Goal: Task Accomplishment & Management: Complete application form

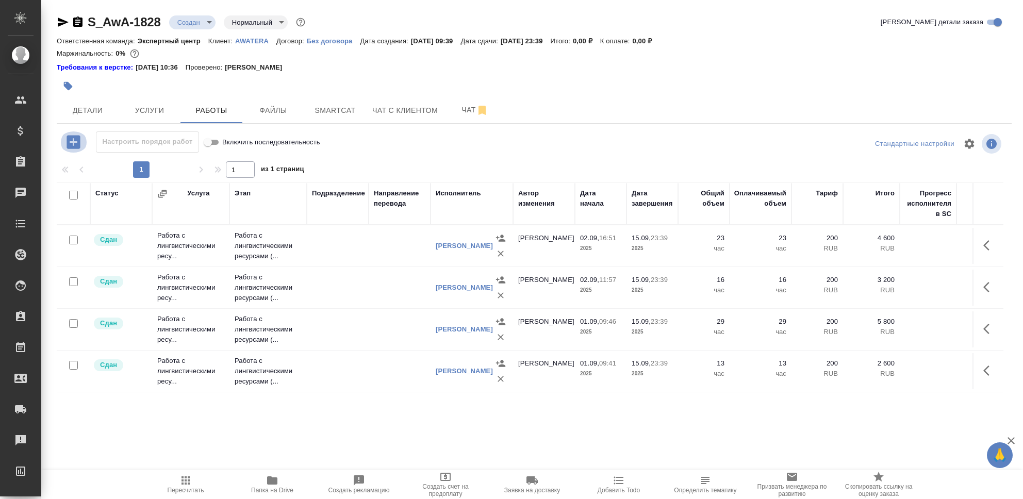
click at [73, 143] on icon "button" at bounding box center [73, 142] width 18 height 18
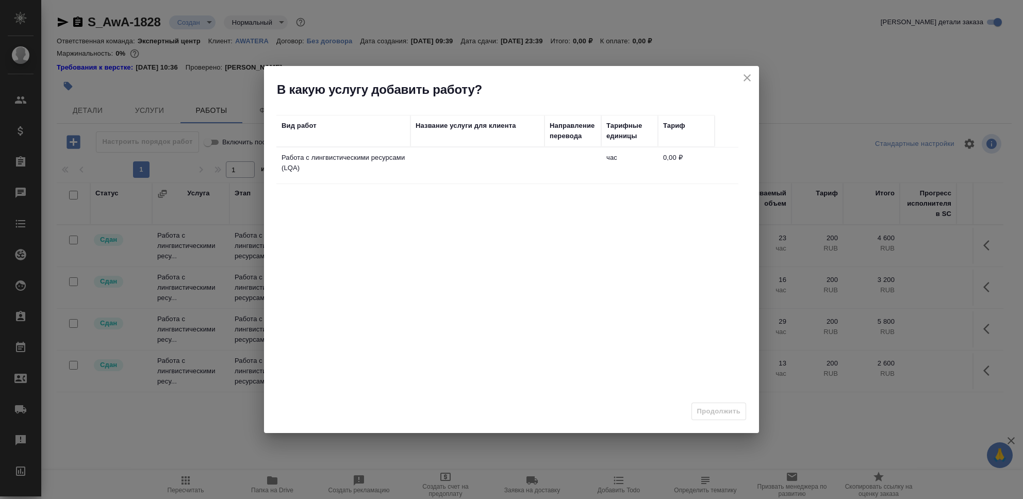
click at [374, 161] on p "Работа с лингвистическими ресурсами (LQA)" at bounding box center [344, 163] width 124 height 21
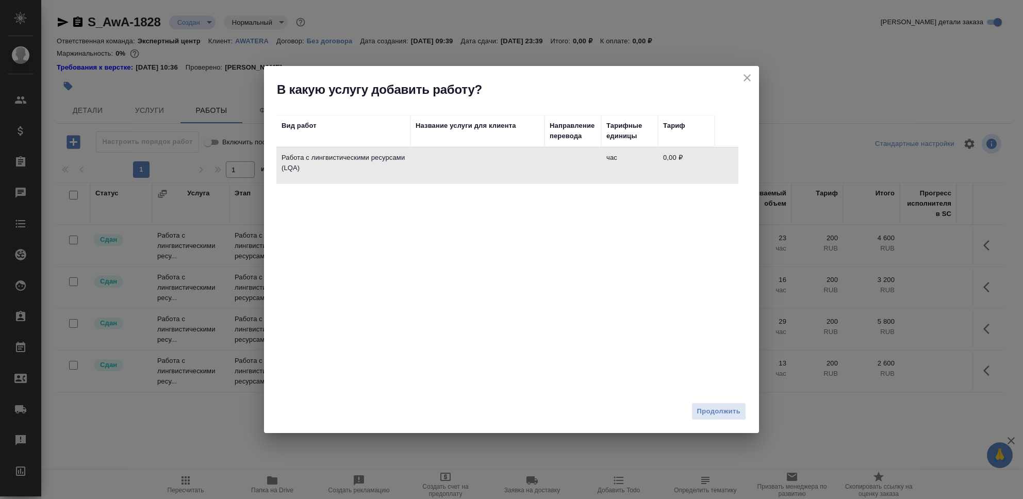
click at [724, 413] on span "Продолжить" at bounding box center [718, 412] width 43 height 12
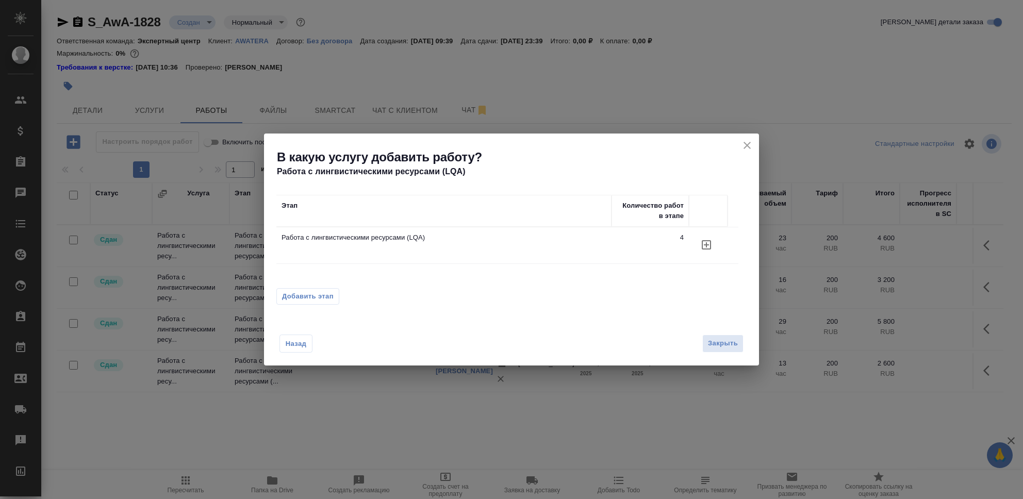
click at [706, 244] on icon "button" at bounding box center [706, 244] width 9 height 9
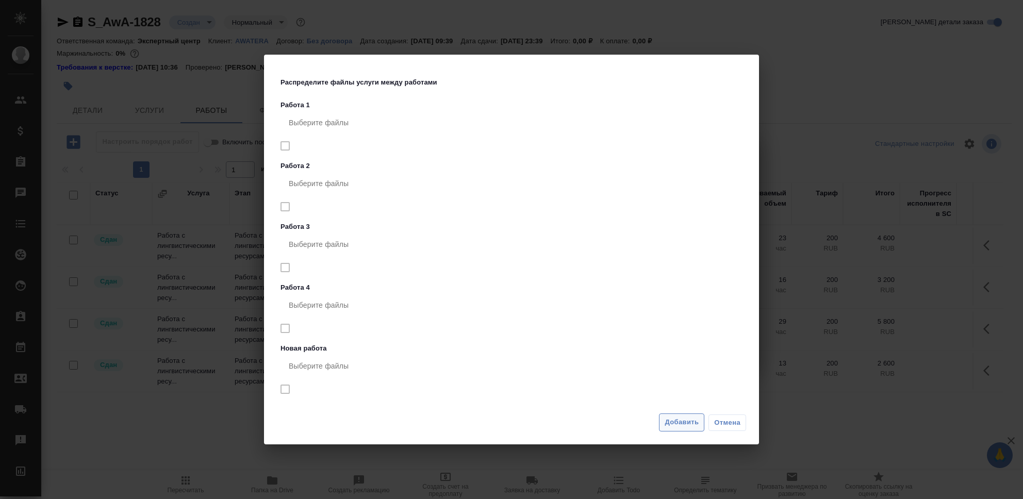
click at [681, 422] on span "Добавить" at bounding box center [682, 423] width 34 height 12
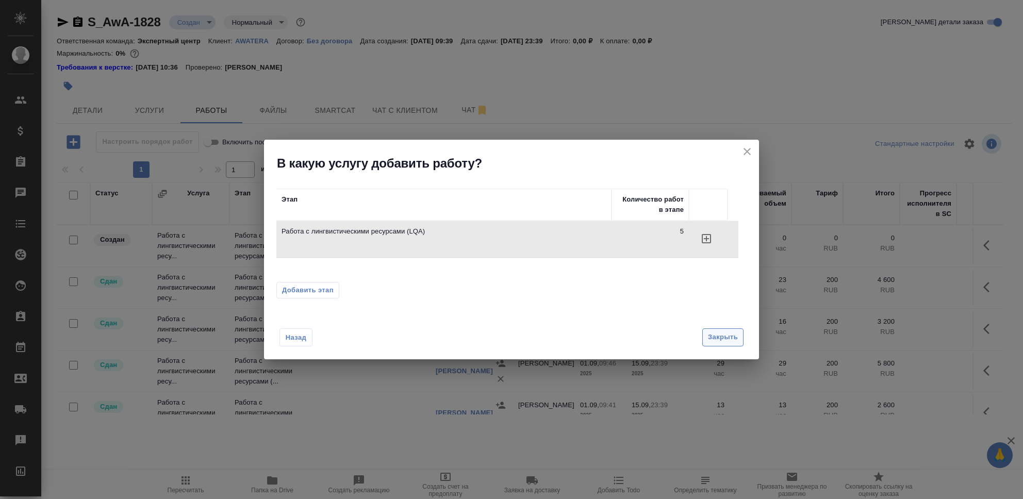
click at [728, 343] on span "Закрыть" at bounding box center [723, 338] width 30 height 12
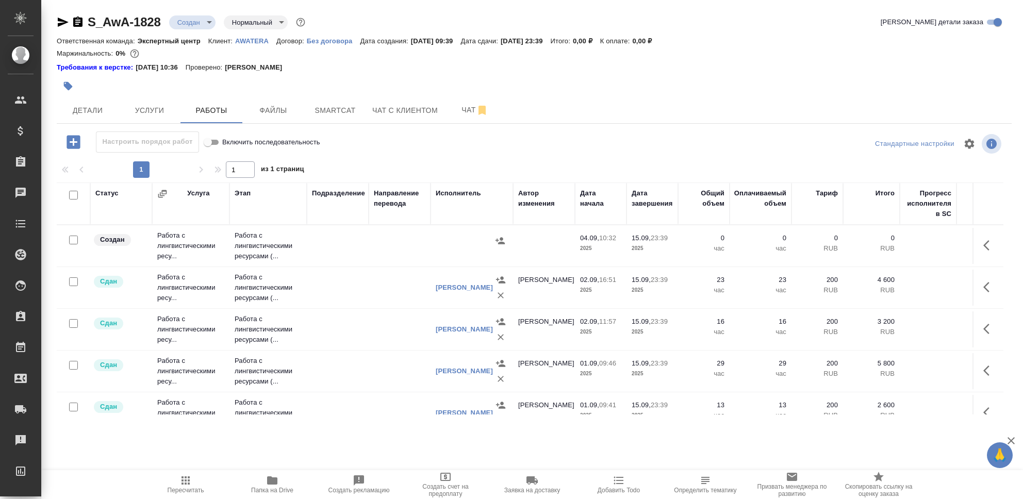
click at [179, 241] on td "Работа с лингвистическими ресу..." at bounding box center [190, 245] width 77 height 41
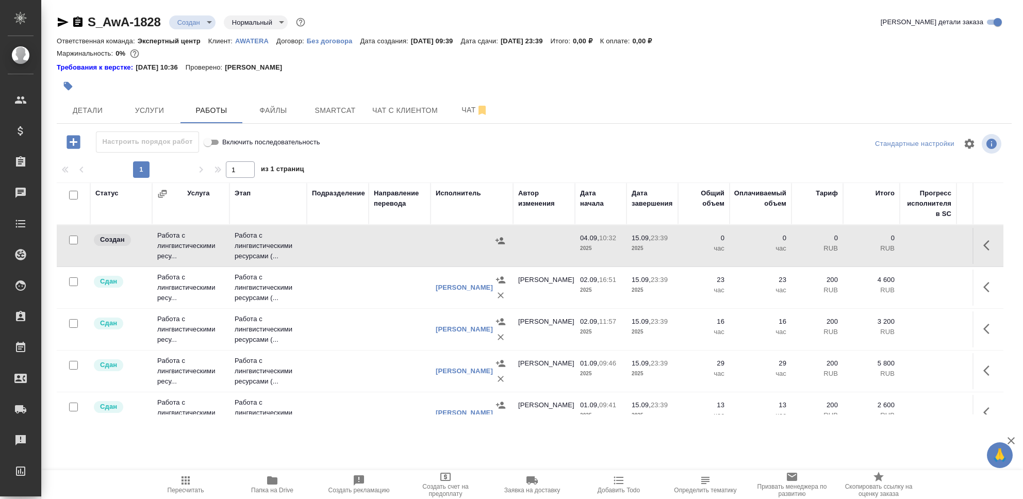
click at [179, 241] on td "Работа с лингвистическими ресу..." at bounding box center [190, 245] width 77 height 41
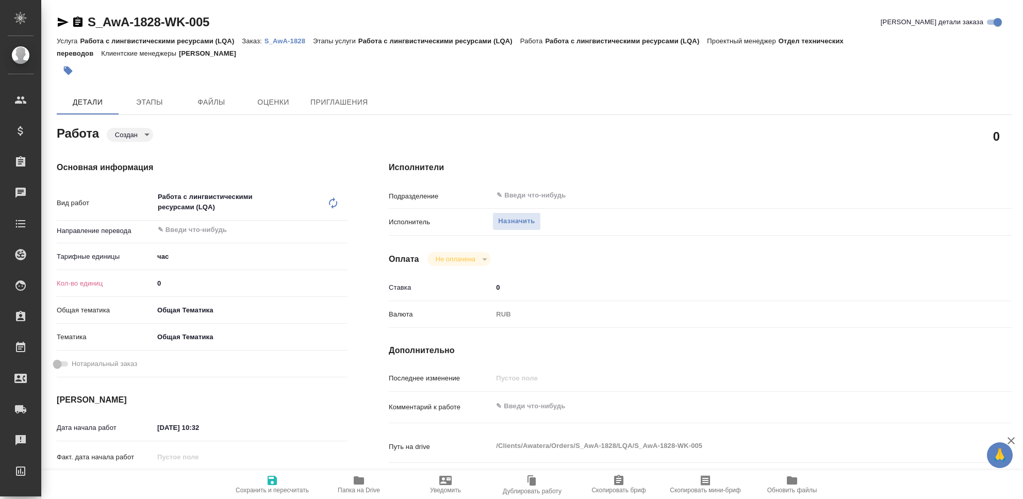
click at [187, 284] on input "0" at bounding box center [251, 283] width 194 height 15
type input "37"
click at [530, 406] on textarea at bounding box center [726, 407] width 466 height 18
type textarea "Чистка ТМ, [PERSON_NAME], AWATERA Tech."
click at [271, 483] on icon "button" at bounding box center [272, 481] width 12 height 12
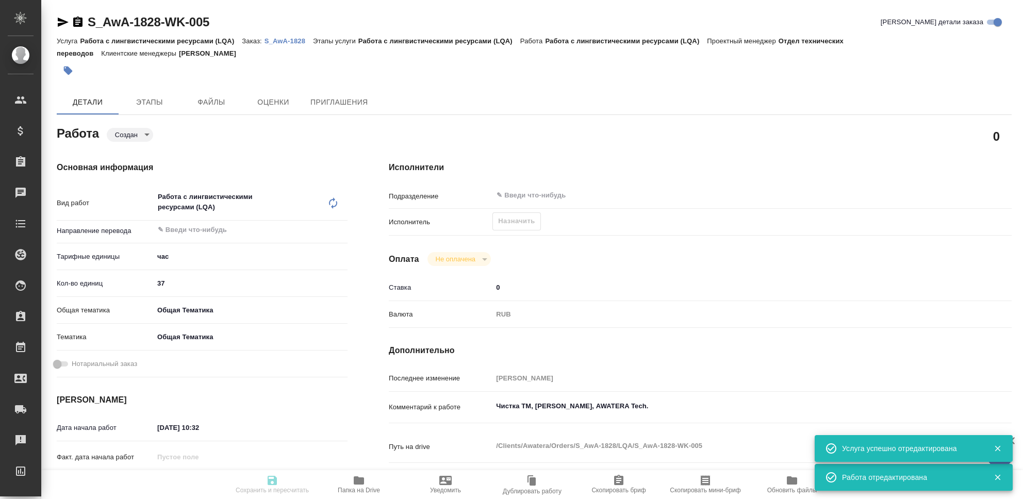
type input "created"
type input "5a8b1489cc6b4906c91bfd93"
type input "37"
type input "obtem"
type input "6012b1ca196b0e5c9229a120"
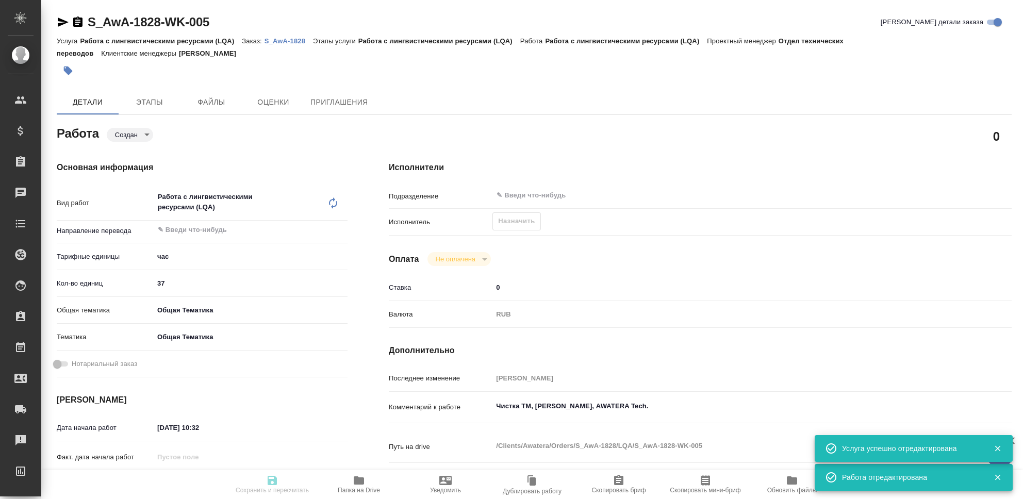
type input "04.09.2025 10:32"
type input "15.09.2025 23:39"
type input "notPayed"
type input "0"
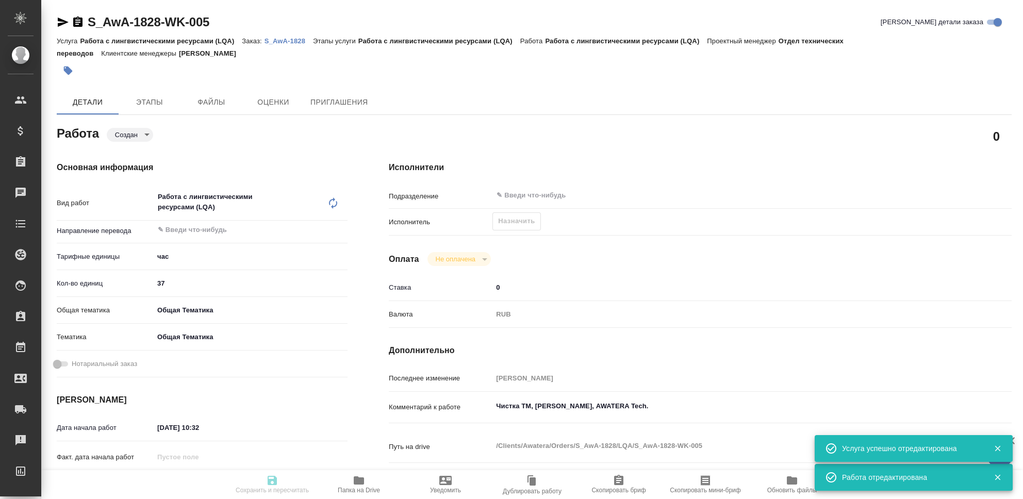
type input "RUB"
type input "[PERSON_NAME]"
type input "S_AwA-1828"
type input "Работа с лингвистическими ресурсами (LQA)"
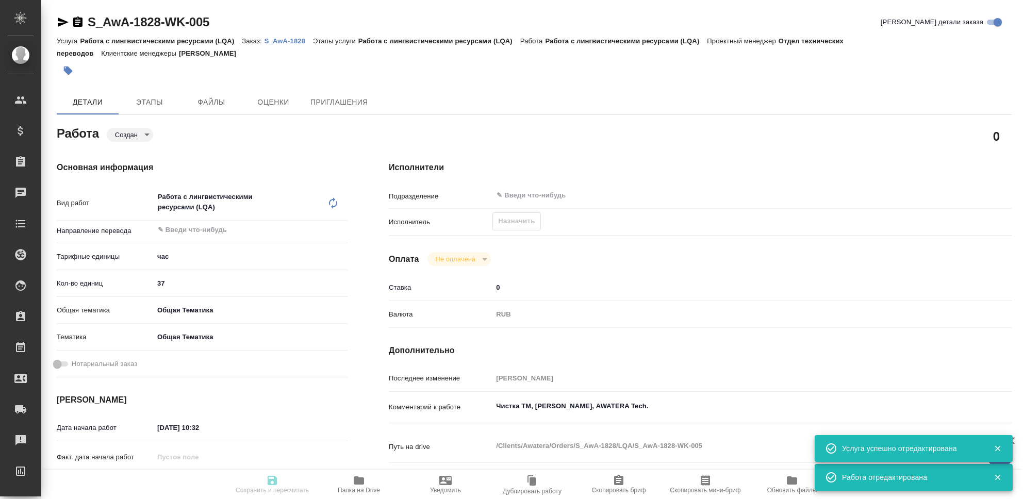
type input "[PERSON_NAME]"
type input "/Clients/Awatera/Orders/S_AwA-1828"
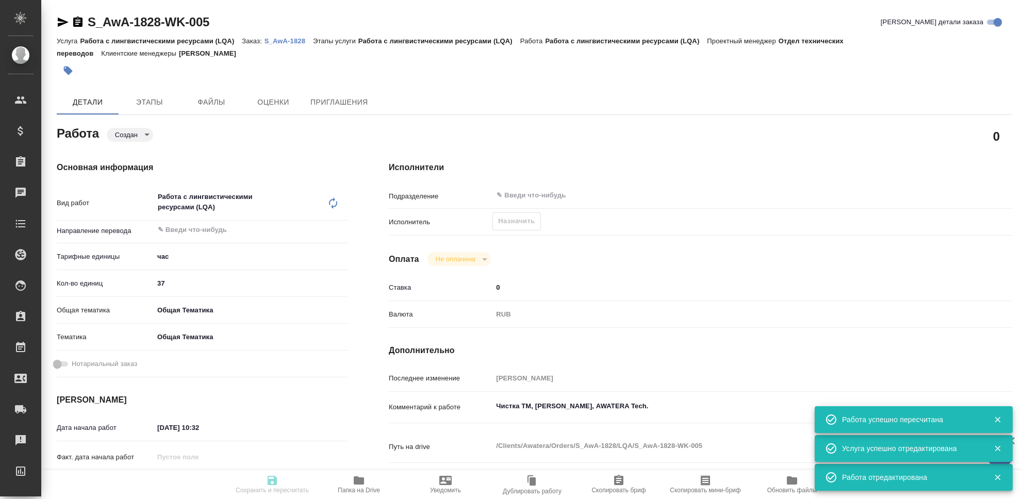
type input "created"
type input "5a8b1489cc6b4906c91bfd93"
type input "37"
type input "obtem"
type input "6012b1ca196b0e5c9229a120"
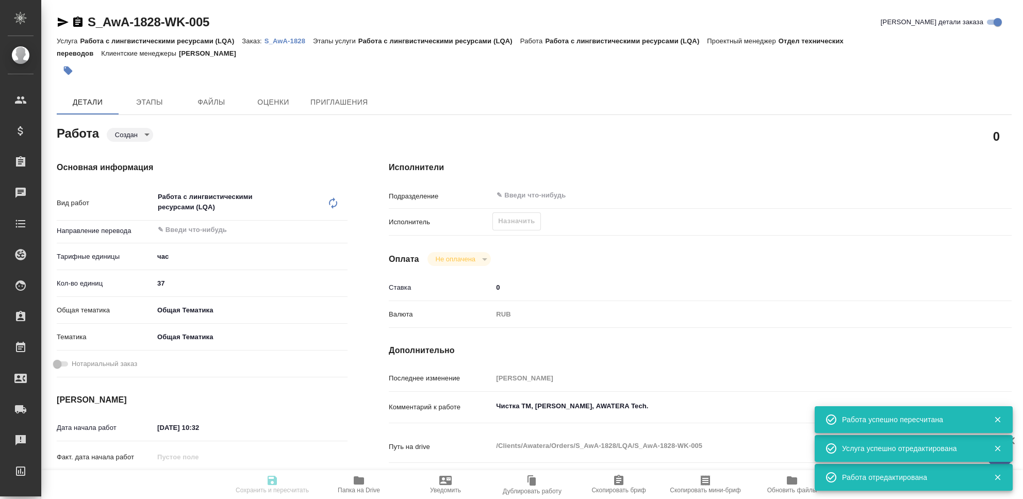
type input "04.09.2025 10:32"
type input "15.09.2025 23:39"
type input "notPayed"
type input "0"
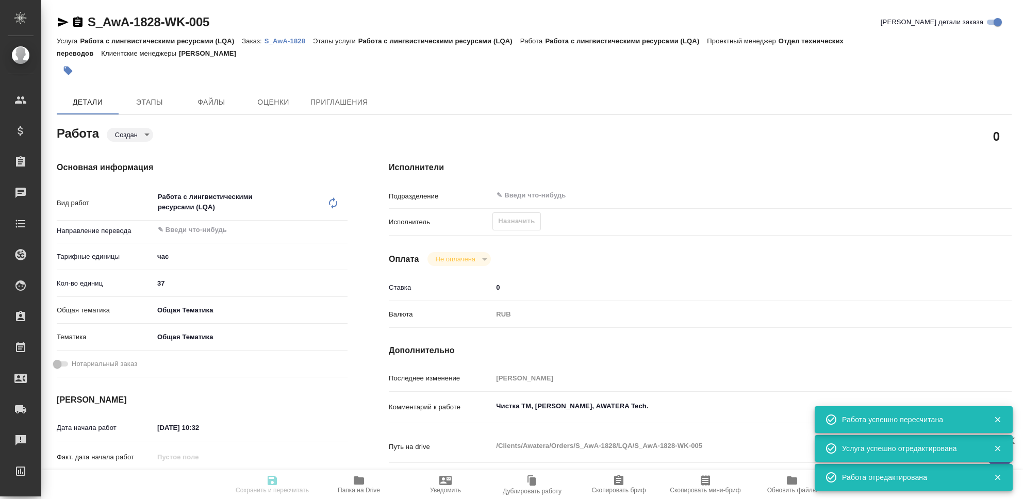
type input "RUB"
type input "[PERSON_NAME]"
type input "S_AwA-1828"
type input "Работа с лингвистическими ресурсами (LQA)"
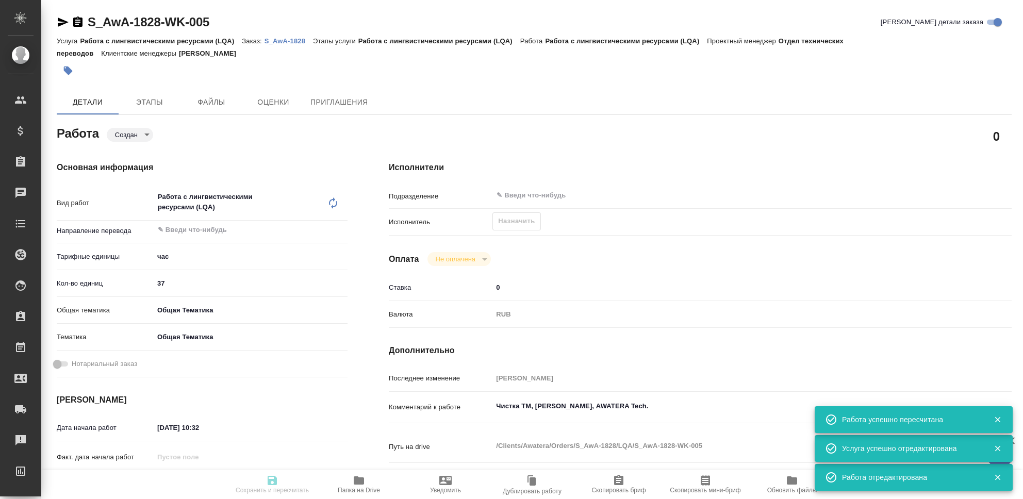
type input "[PERSON_NAME]"
type input "/Clients/Awatera/Orders/S_AwA-1828"
click at [524, 221] on span "Назначить" at bounding box center [516, 222] width 37 height 12
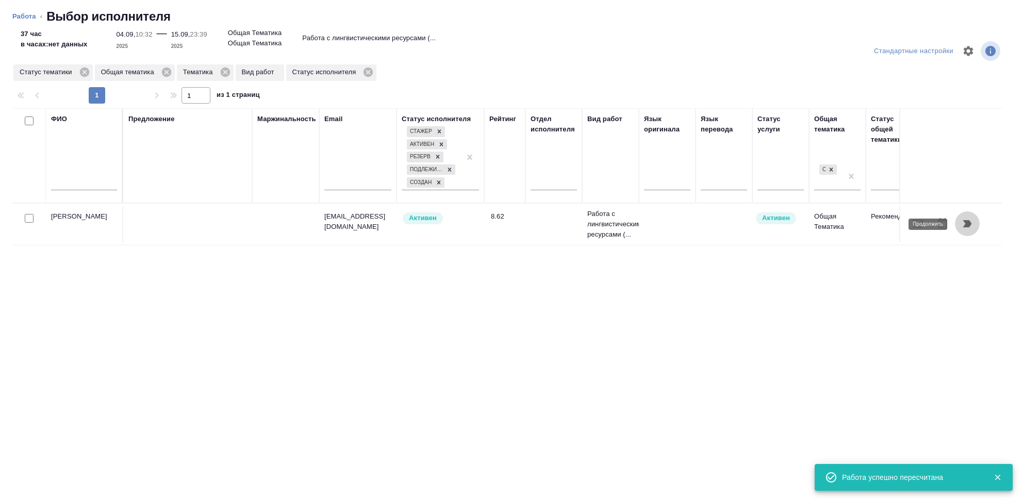
click at [966, 226] on icon "button" at bounding box center [968, 223] width 9 height 7
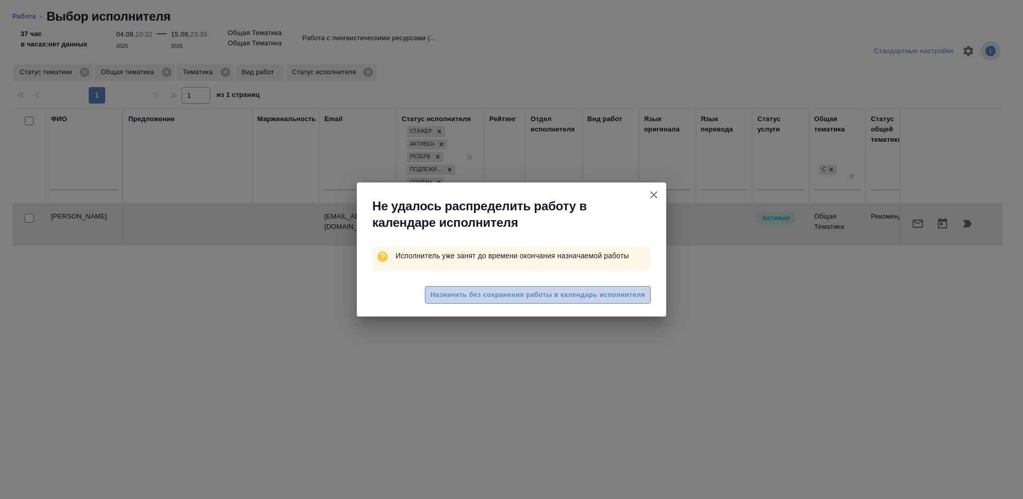
click at [559, 296] on span "Назначить без сохранения работы в календарь исполнителя" at bounding box center [538, 295] width 215 height 12
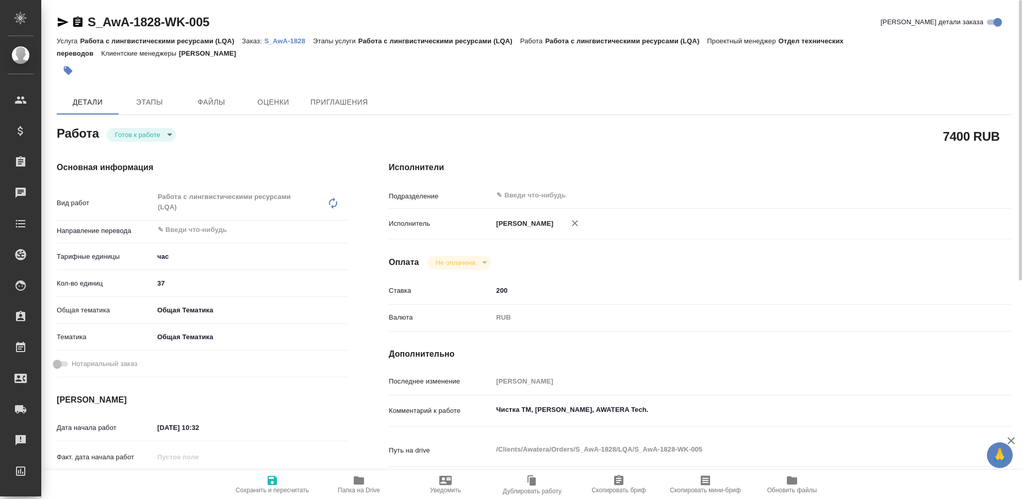
click at [168, 135] on body "🙏 .cls-1 fill:#fff; AWATERA Seleznev Maksim Клиенты Спецификации Заказы 0 Чаты …" at bounding box center [511, 249] width 1023 height 499
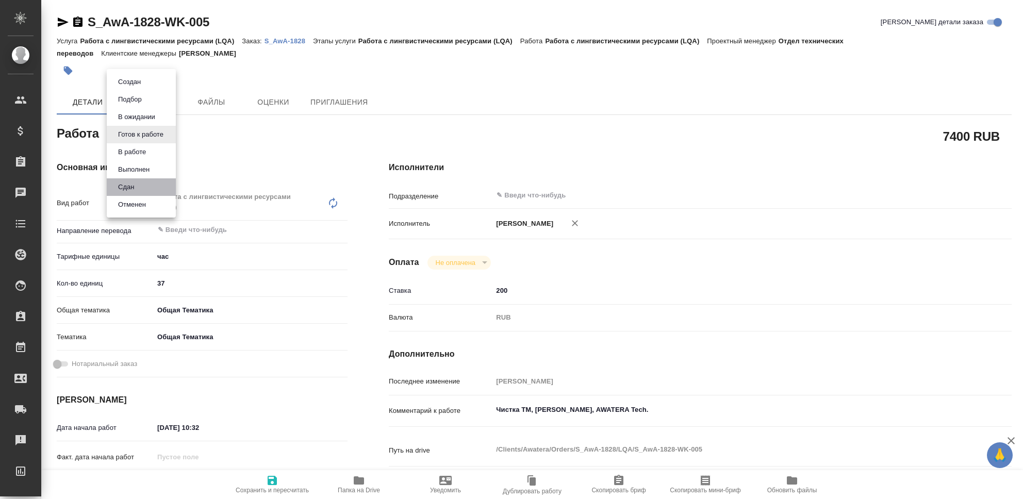
click at [141, 185] on li "Сдан" at bounding box center [141, 187] width 69 height 18
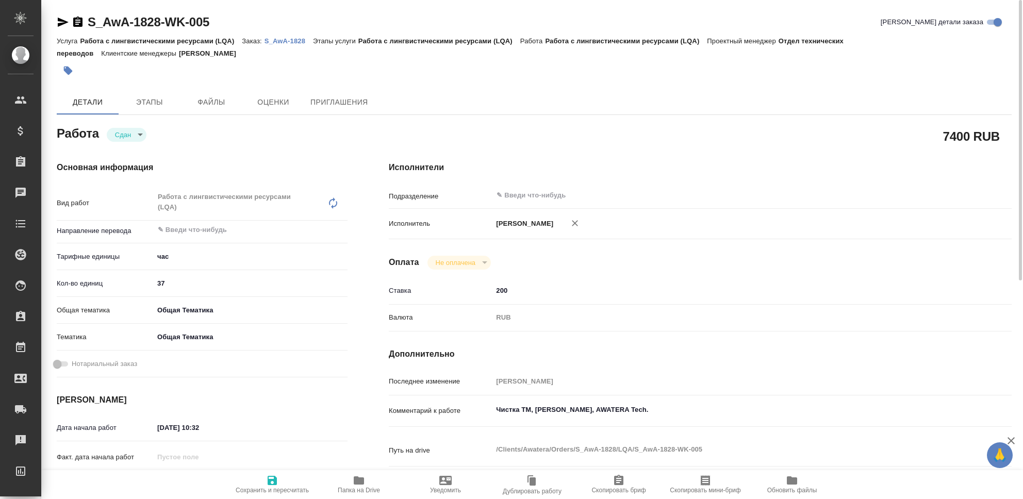
type textarea "x"
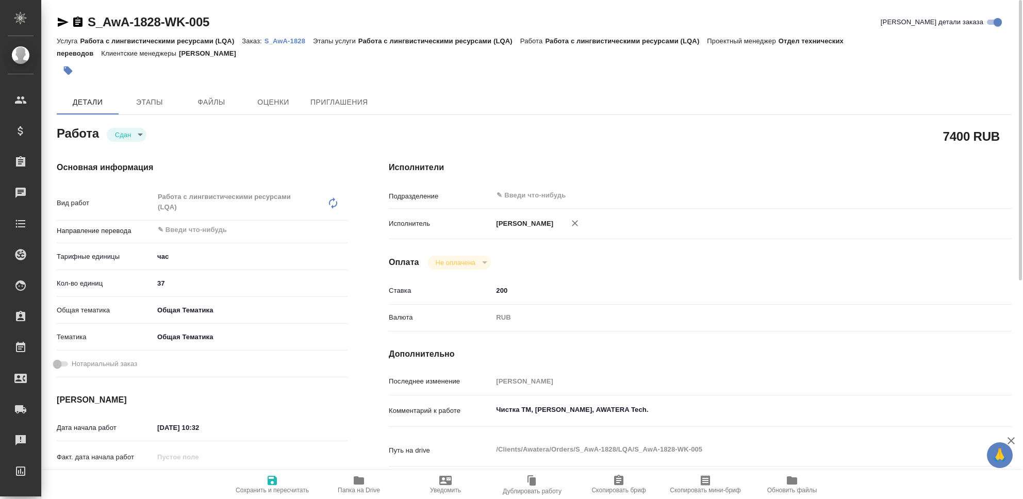
type textarea "x"
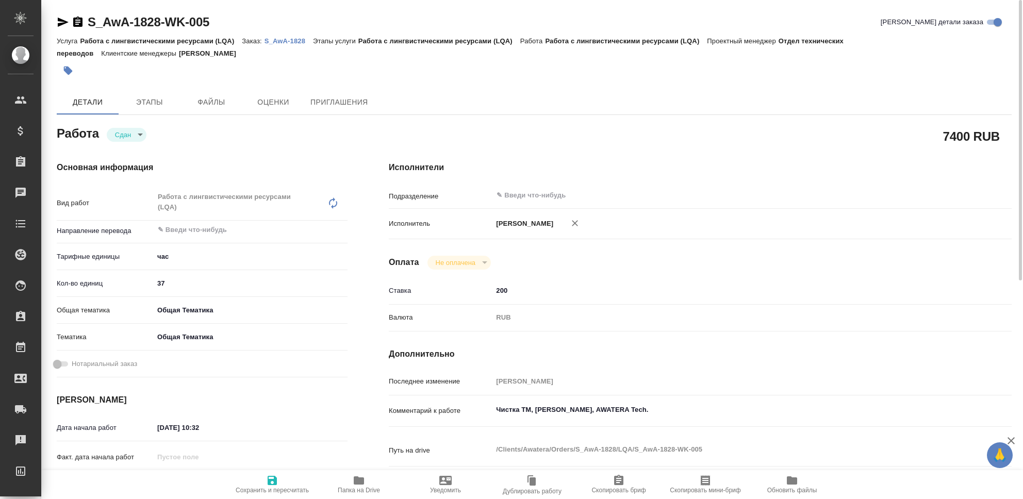
type textarea "x"
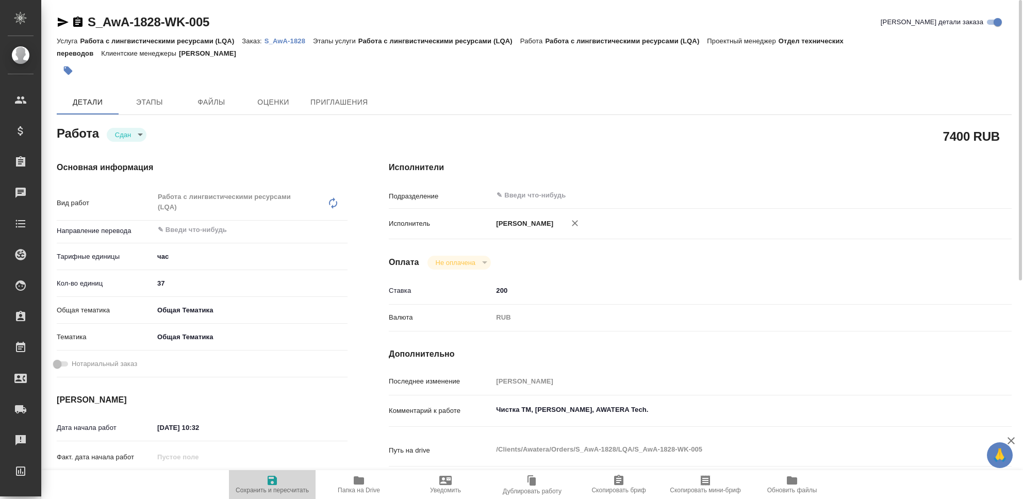
click at [276, 481] on icon "button" at bounding box center [272, 480] width 9 height 9
type textarea "x"
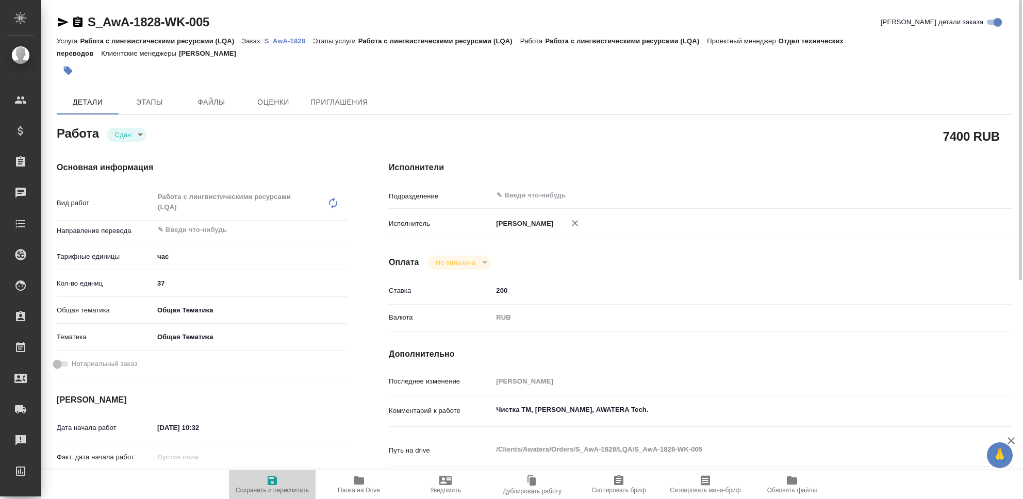
type textarea "x"
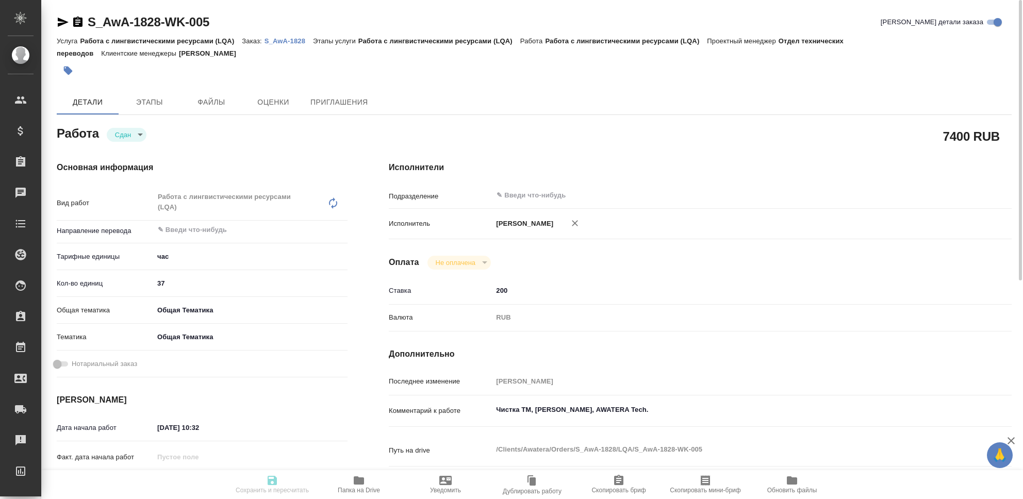
type textarea "x"
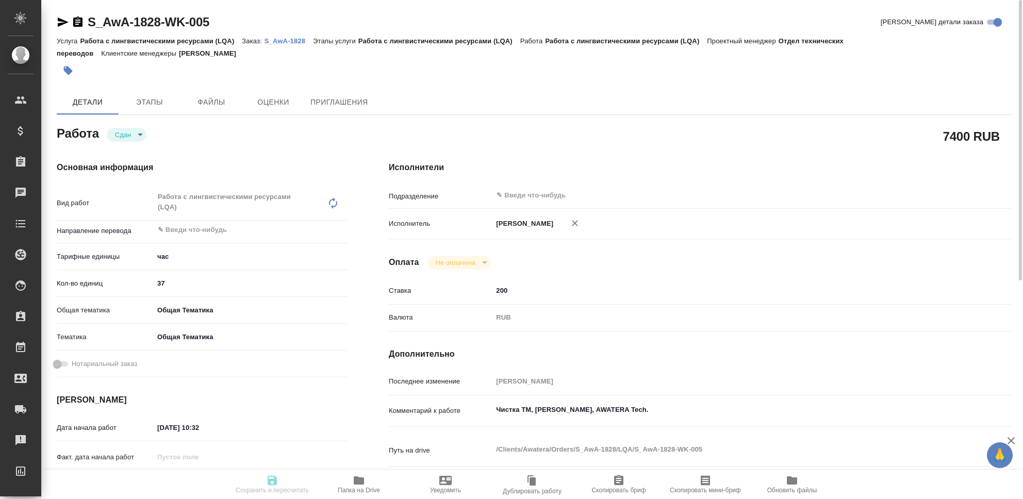
type textarea "x"
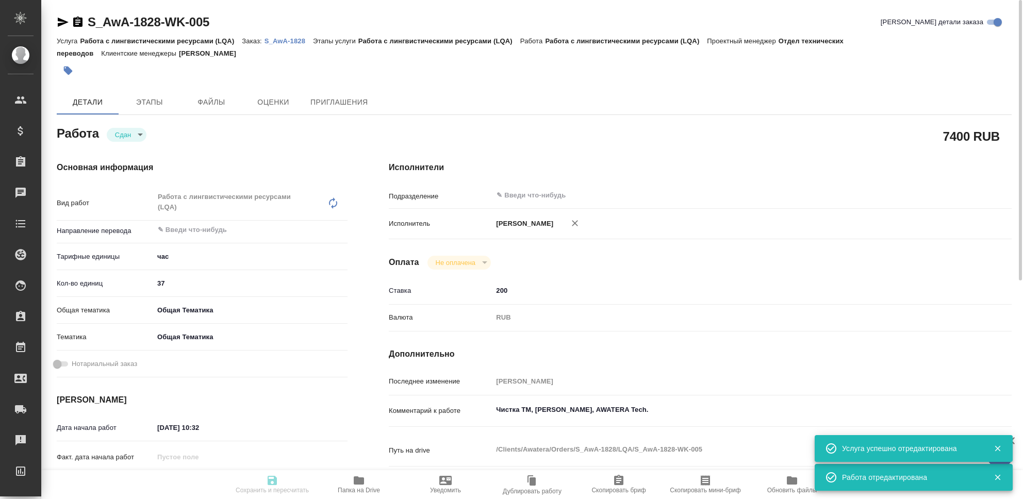
type input "closed"
type textarea "Работа с лингвистическими ресурсами (LQA)"
type textarea "x"
type input "5a8b1489cc6b4906c91bfd93"
type input "37"
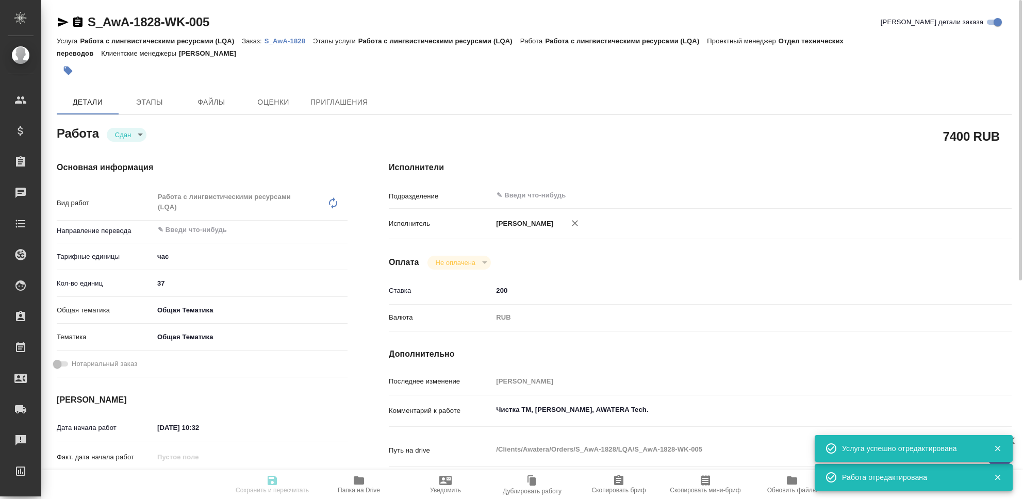
type input "obtem"
type input "6012b1ca196b0e5c9229a120"
type input "04.09.2025 10:32"
type input "15.09.2025 23:39"
type input "04.09.2025 10:32"
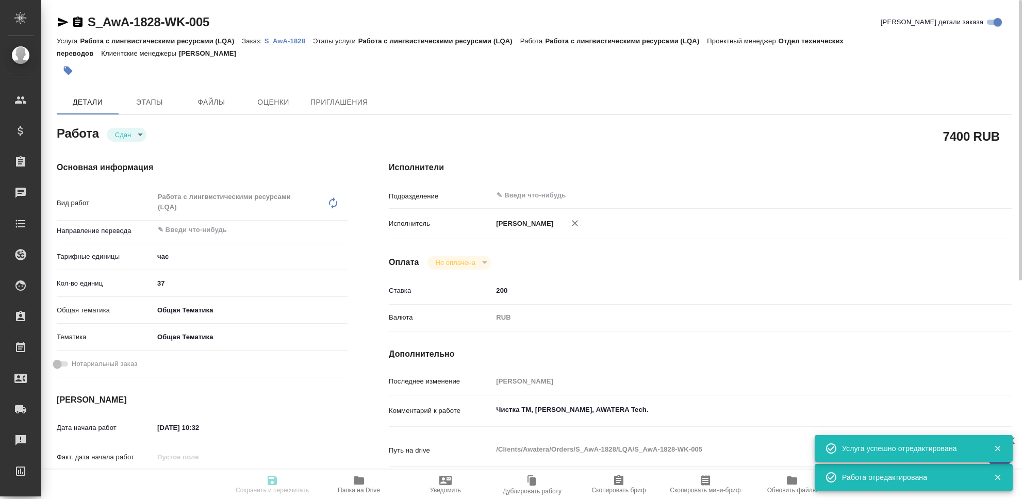
type input "15.09.2025 23:39"
type input "notPayed"
type input "200"
type input "RUB"
type input "[PERSON_NAME]"
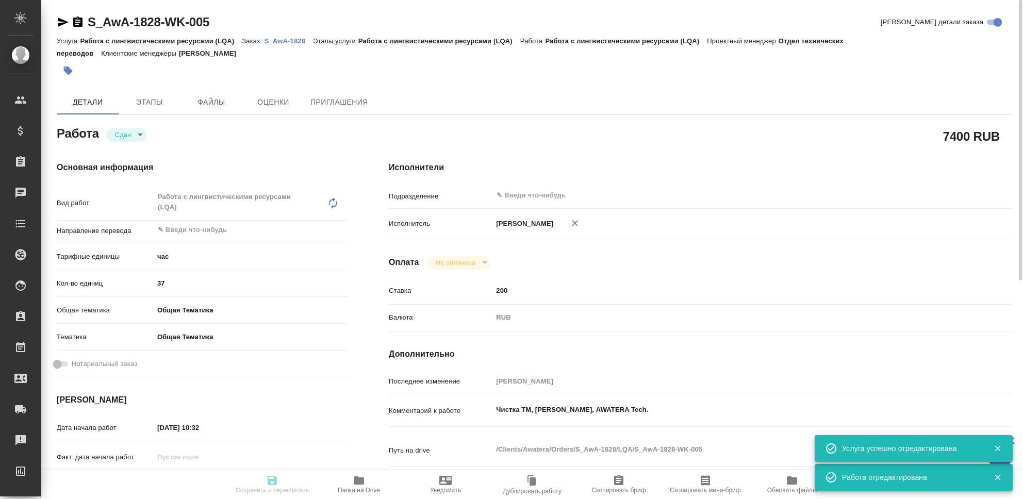
type textarea "Чистка ТМ, Хит Моторз, AWATERA Tech."
type textarea "x"
type textarea "/Clients/Awatera/Orders/S_AwA-1828/LQA/S_AwA-1828-WK-005"
type textarea "x"
type input "S_AwA-1828"
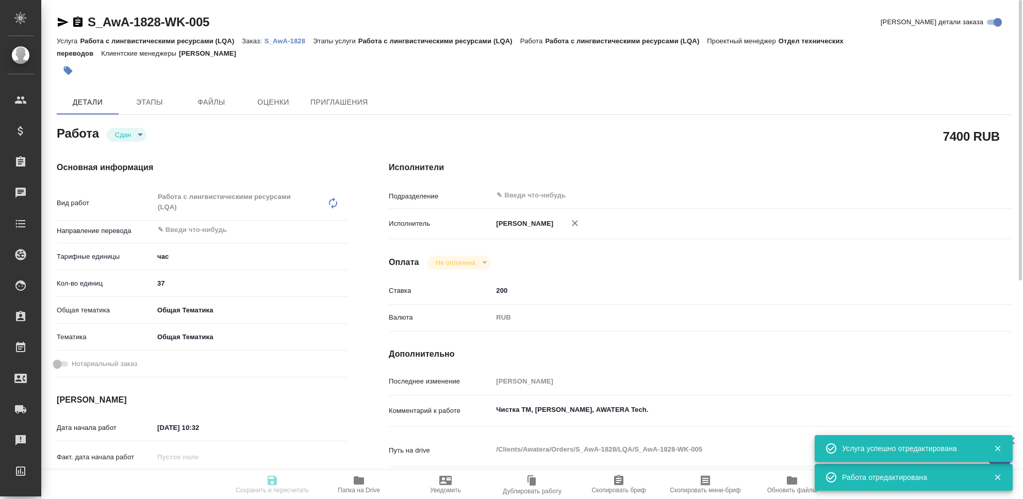
type input "Работа с лингвистическими ресурсами (LQA)"
type input "[PERSON_NAME]"
type input "/Clients/Awatera/Orders/S_AwA-1828"
type textarea "x"
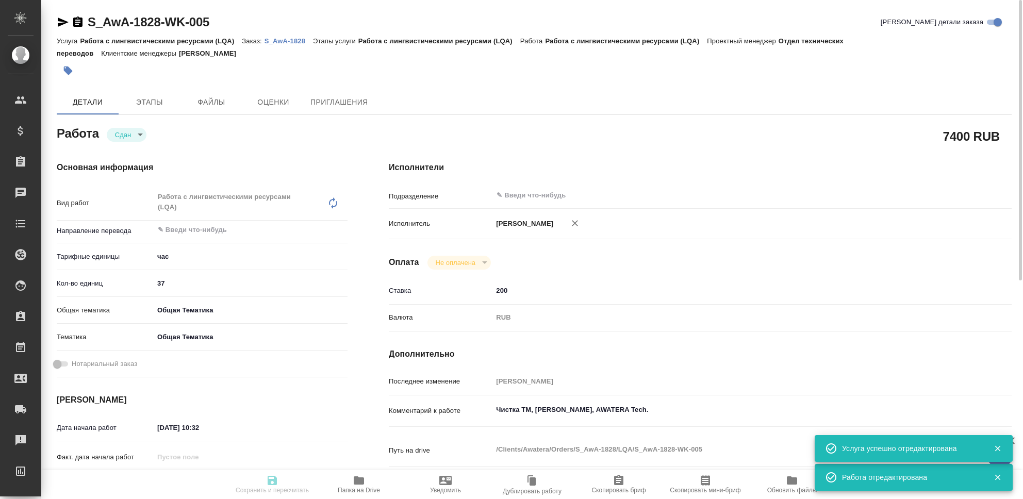
type textarea "x"
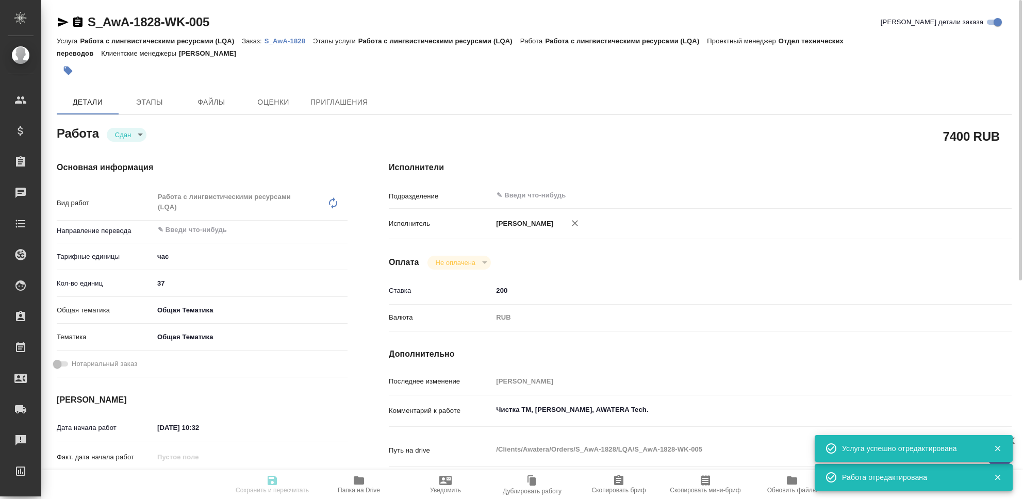
type textarea "x"
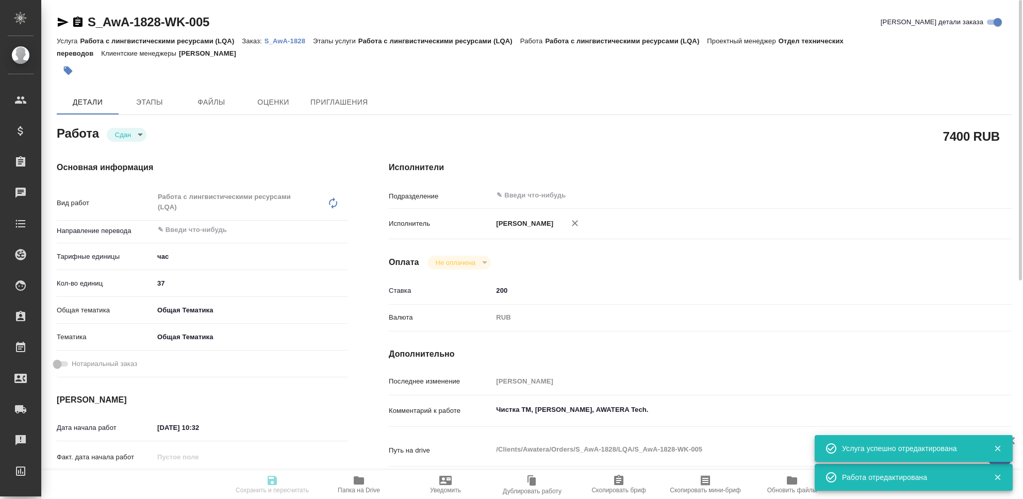
type textarea "x"
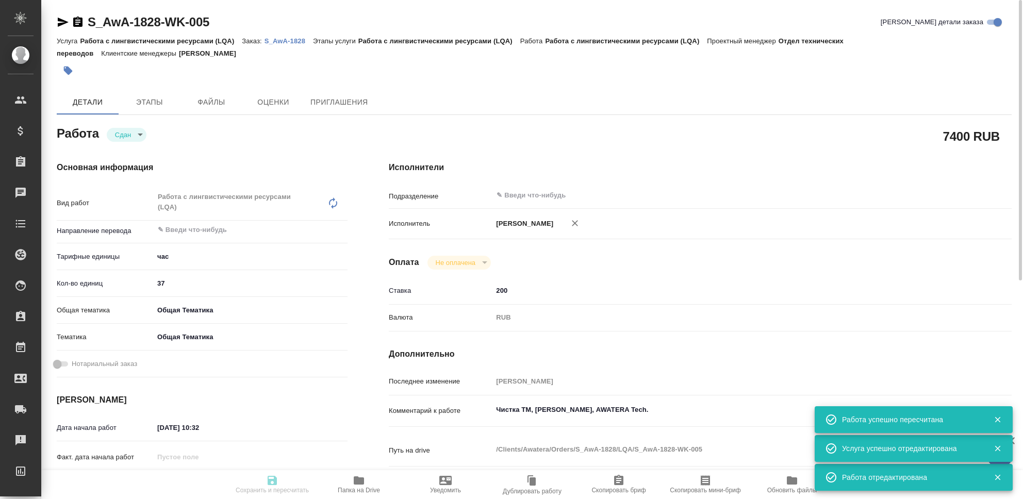
type input "closed"
type textarea "Работа с лингвистическими ресурсами (LQA)"
type textarea "x"
type input "5a8b1489cc6b4906c91bfd93"
type input "37"
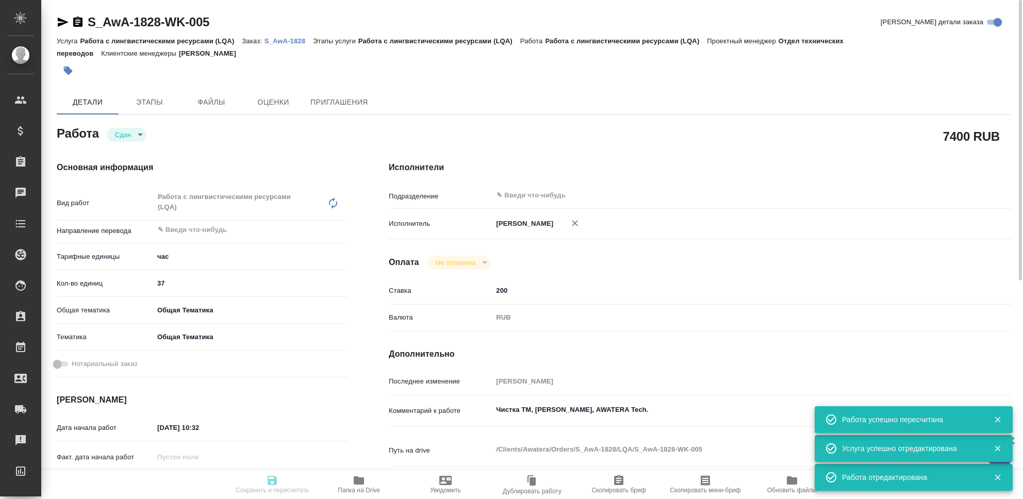
type input "obtem"
type input "6012b1ca196b0e5c9229a120"
type input "04.09.2025 10:32"
type input "15.09.2025 23:39"
type input "04.09.2025 10:32"
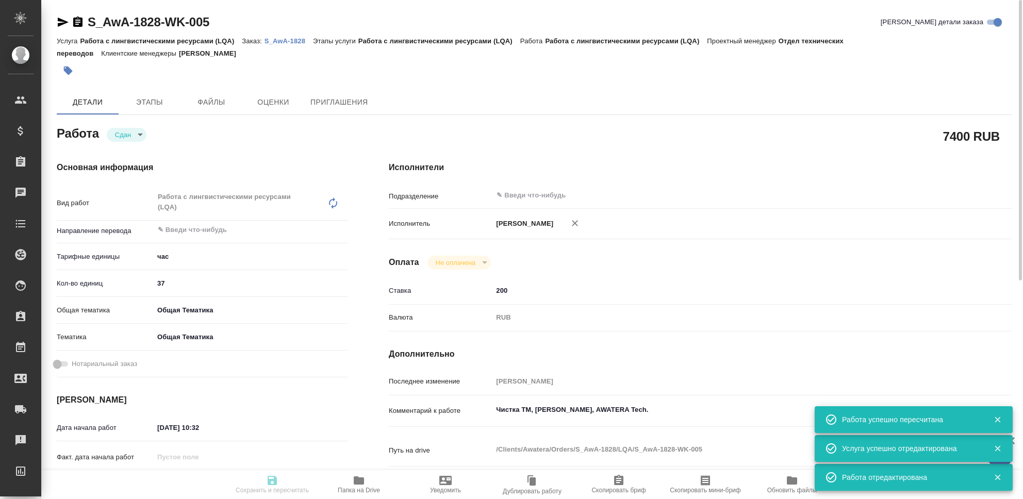
type input "15.09.2025 23:39"
type input "notPayed"
type input "200"
type input "RUB"
type input "[PERSON_NAME]"
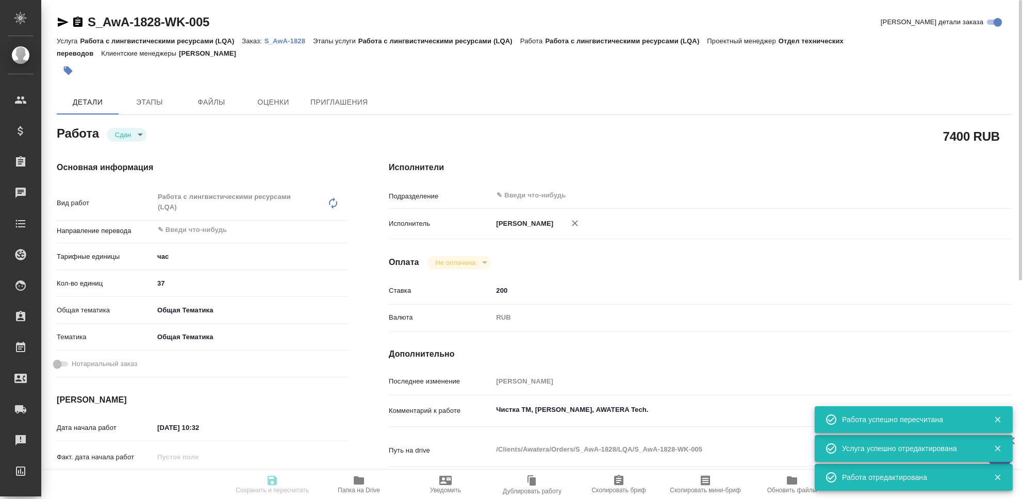
type textarea "Чистка ТМ, Хит Моторз, AWATERA Tech."
type textarea "x"
type textarea "/Clients/Awatera/Orders/S_AwA-1828/LQA/S_AwA-1828-WK-005"
type textarea "x"
type input "S_AwA-1828"
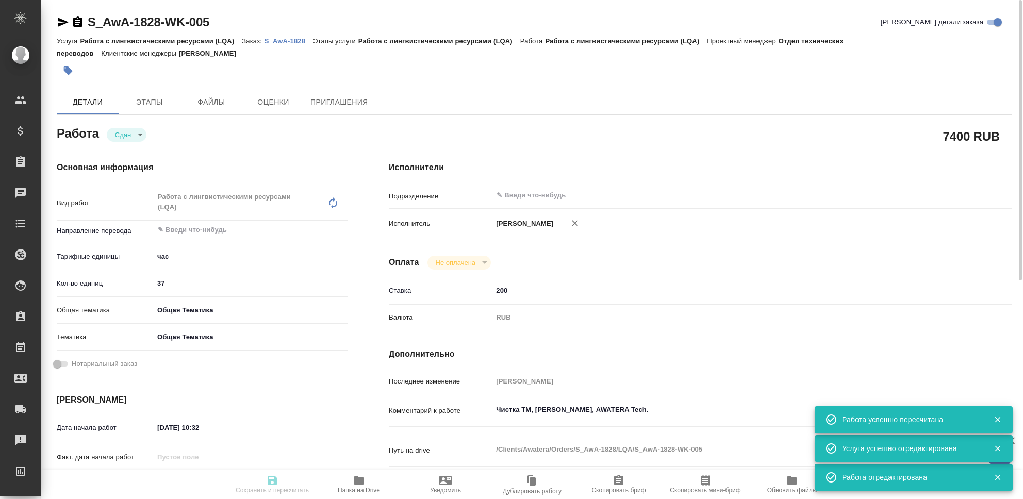
type input "Работа с лингвистическими ресурсами (LQA)"
type input "[PERSON_NAME]"
type input "/Clients/Awatera/Orders/S_AwA-1828"
type textarea "x"
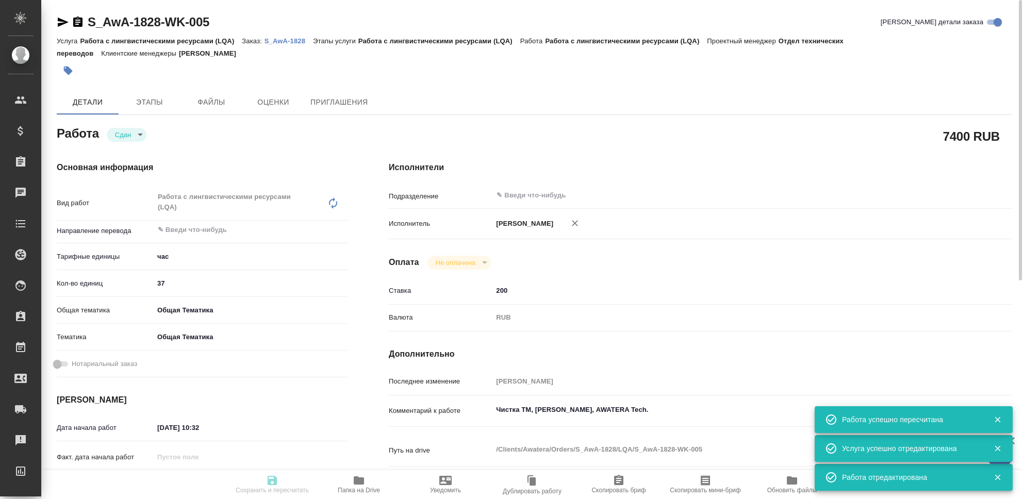
type textarea "x"
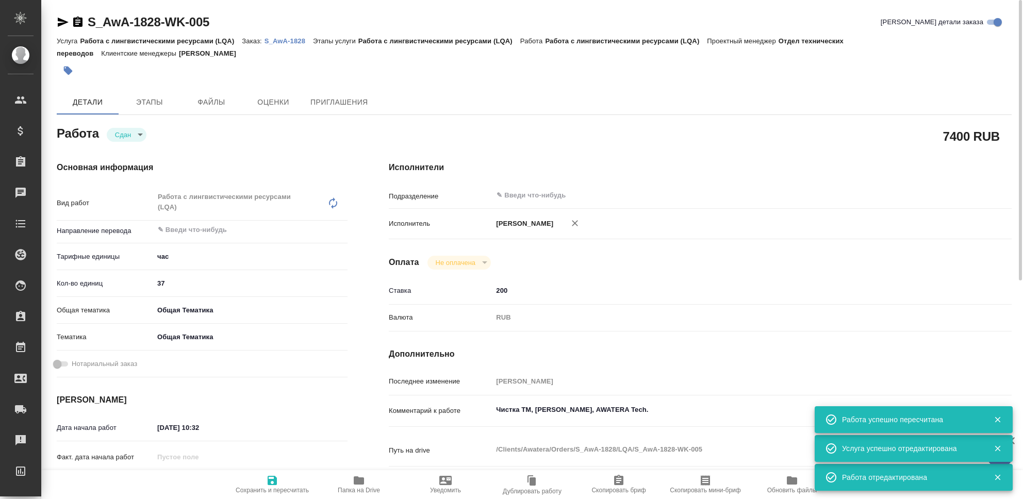
type textarea "x"
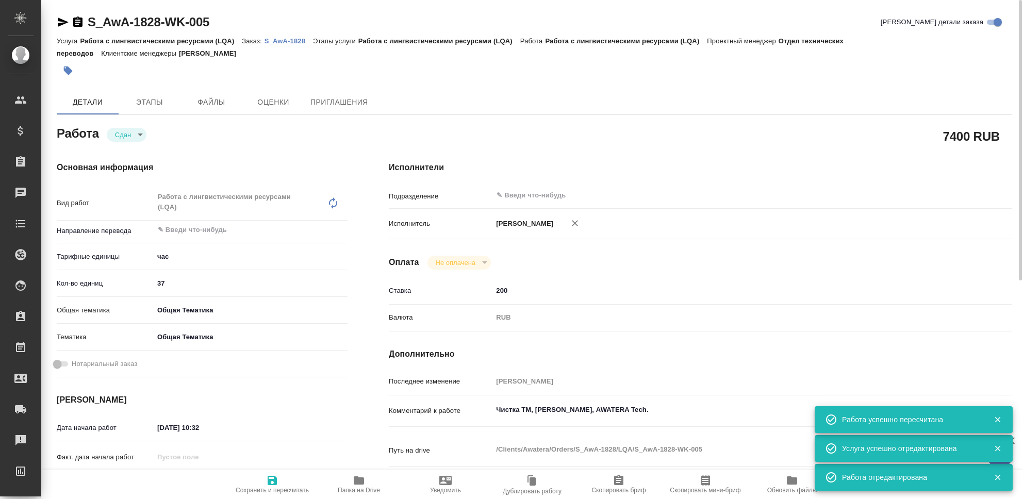
type textarea "x"
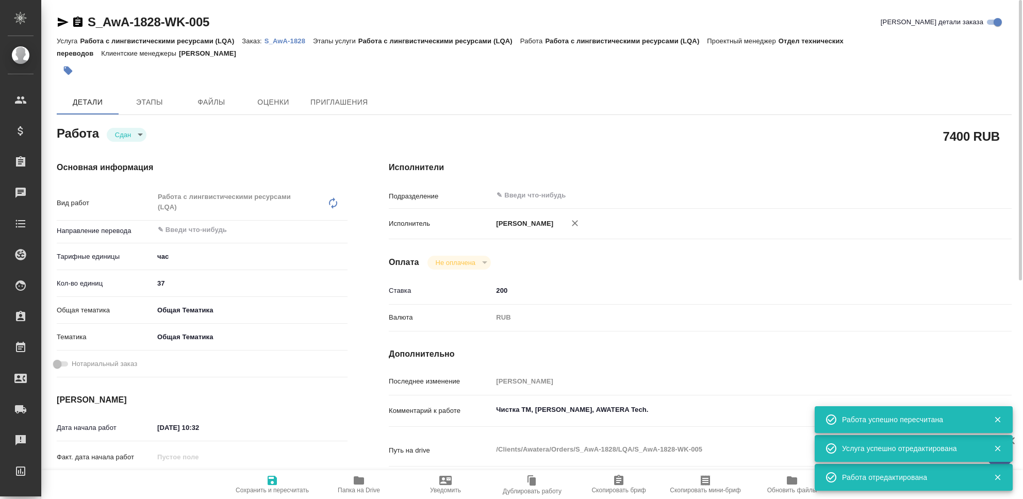
type textarea "x"
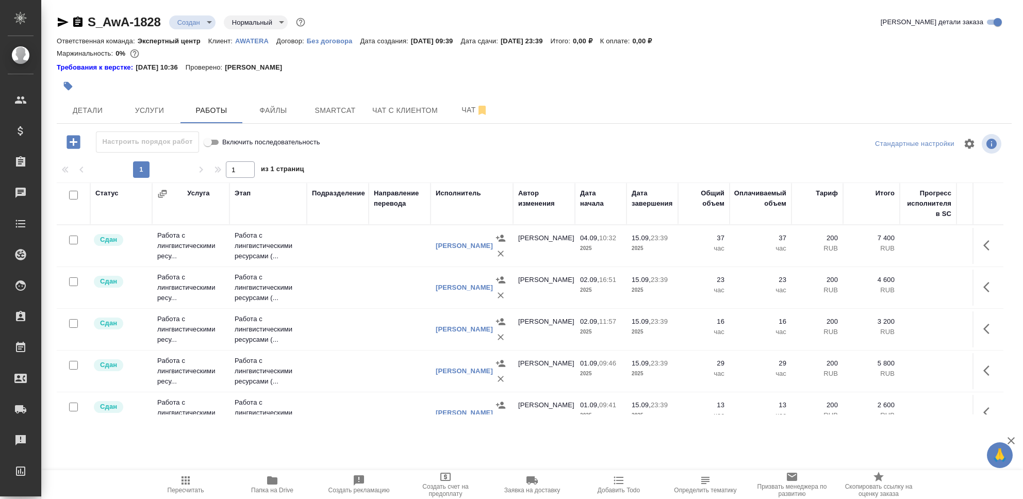
scroll to position [31, 0]
